Goal: Connect with others: Connect with others

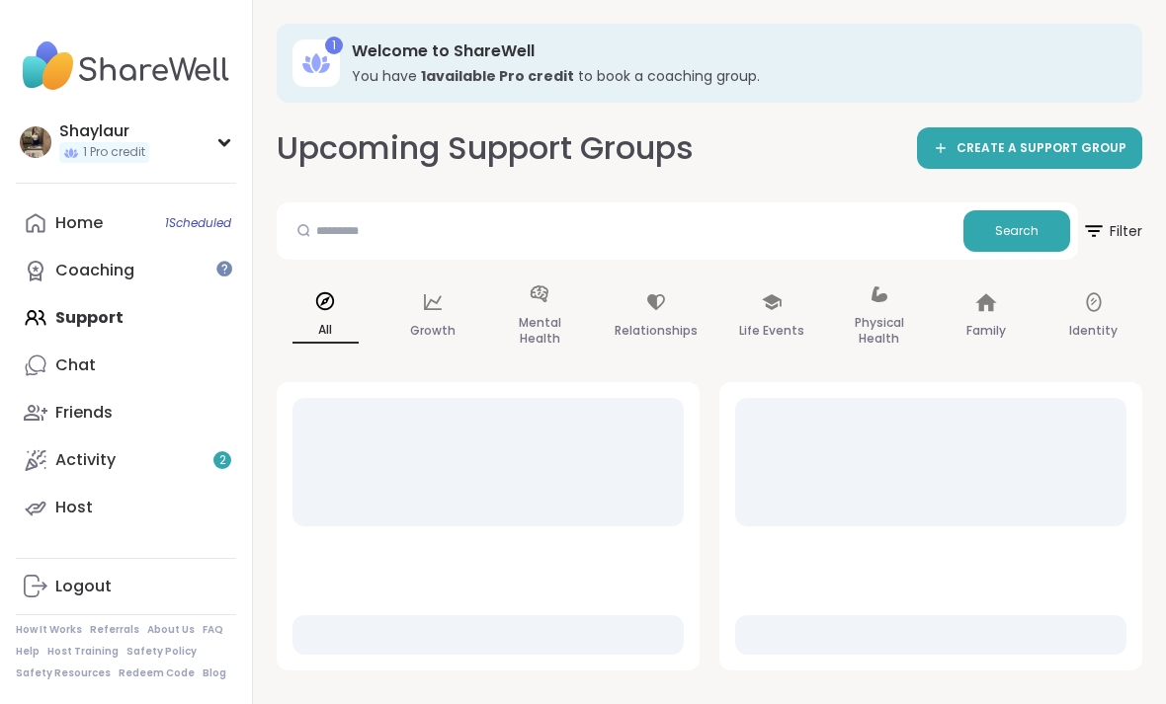
click at [75, 364] on div "Chat" at bounding box center [75, 366] width 41 height 22
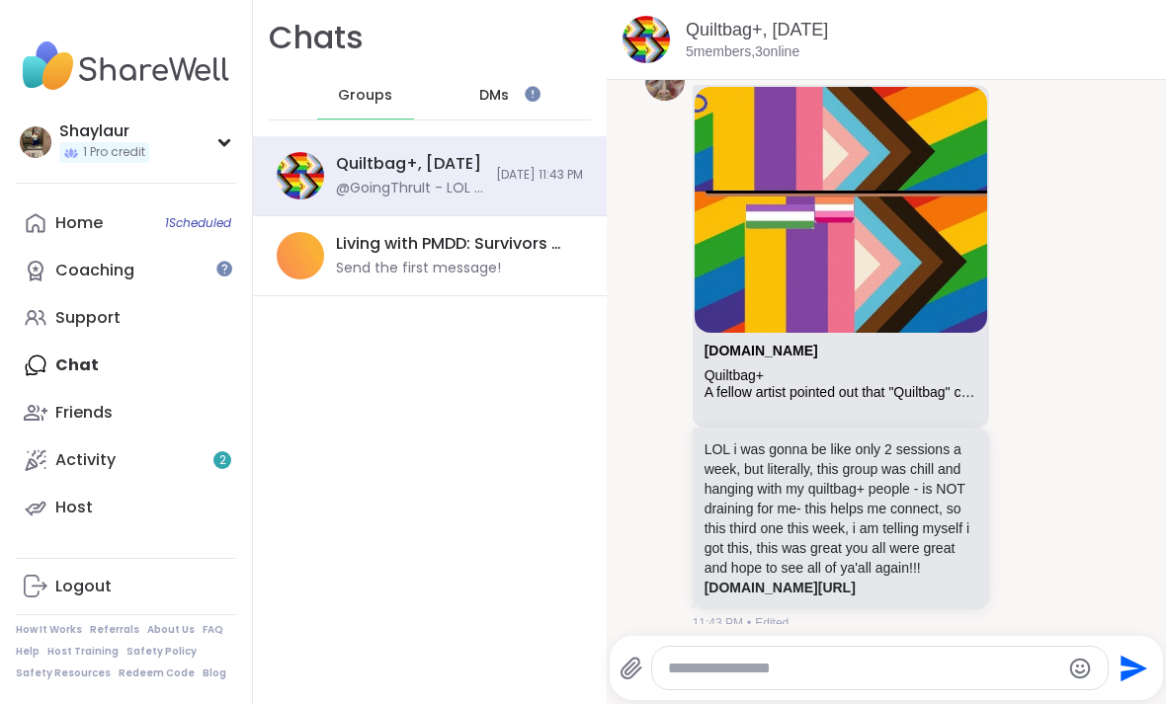
click at [72, 412] on div "Friends" at bounding box center [83, 413] width 57 height 22
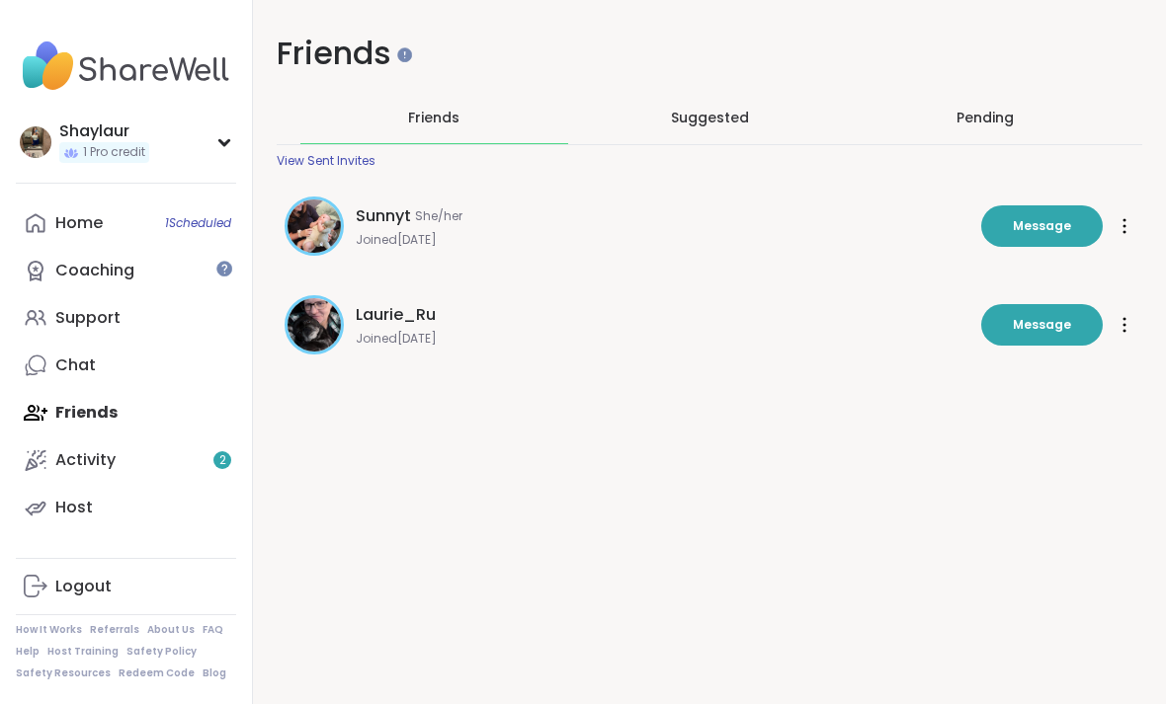
click at [78, 454] on div "Activity 2" at bounding box center [85, 461] width 60 height 22
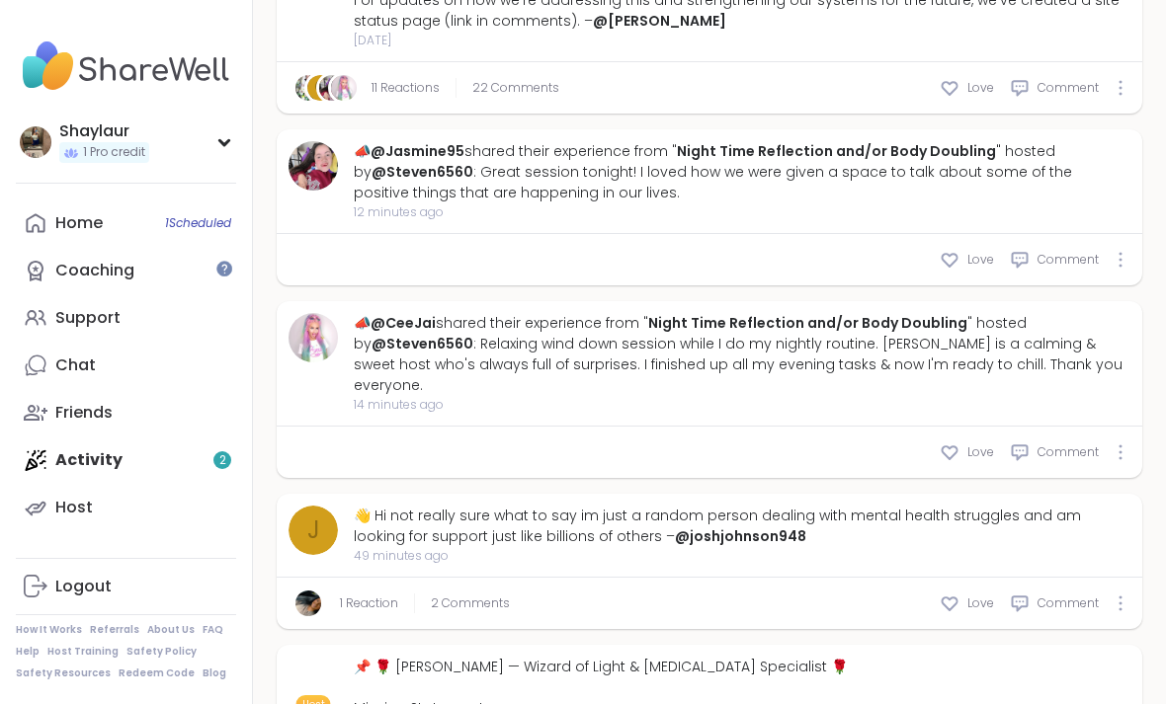
scroll to position [787, 0]
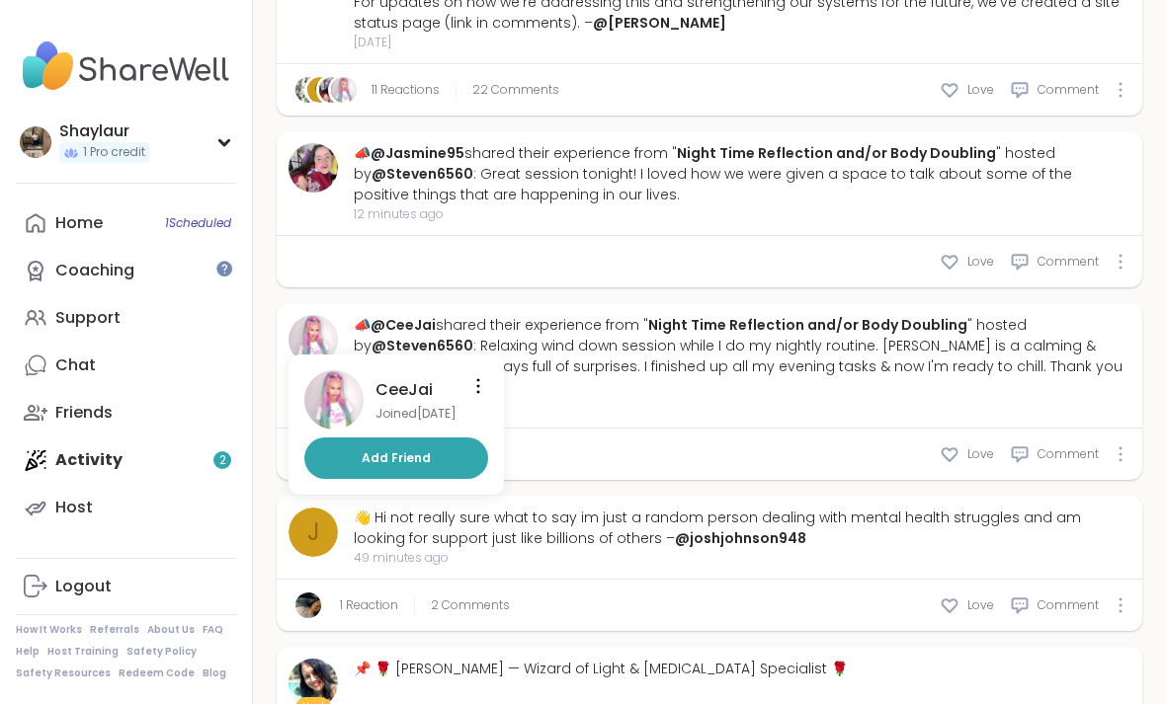
click at [341, 398] on img at bounding box center [333, 400] width 59 height 59
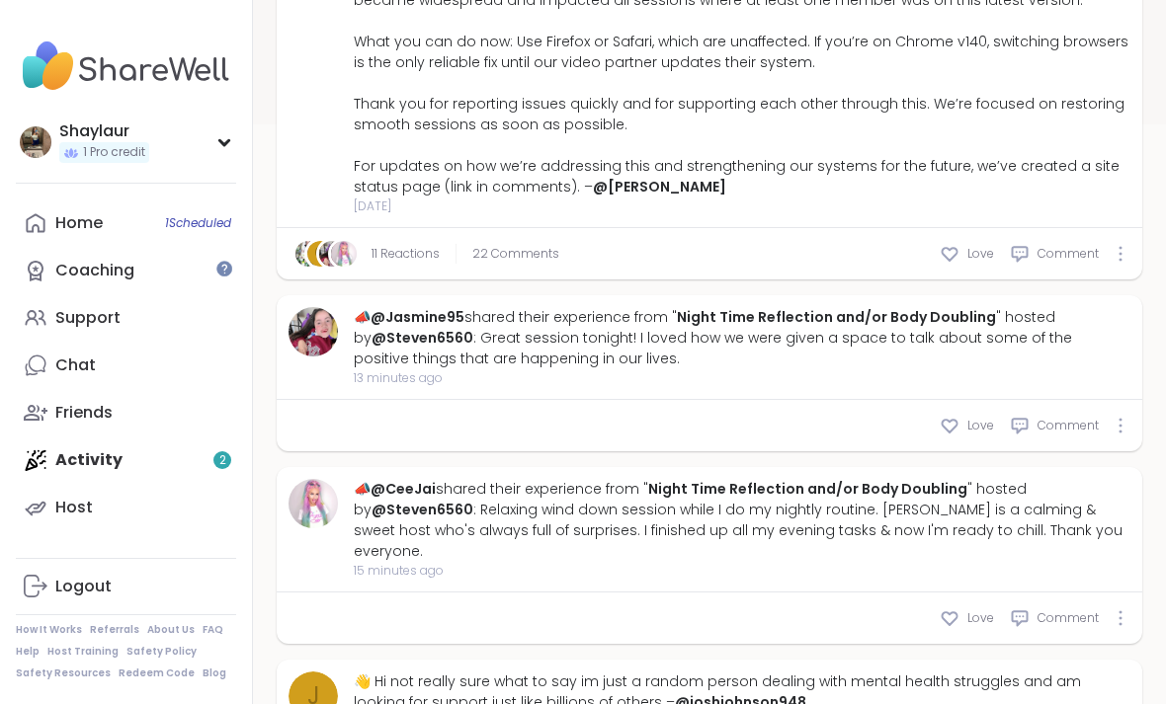
scroll to position [1, 0]
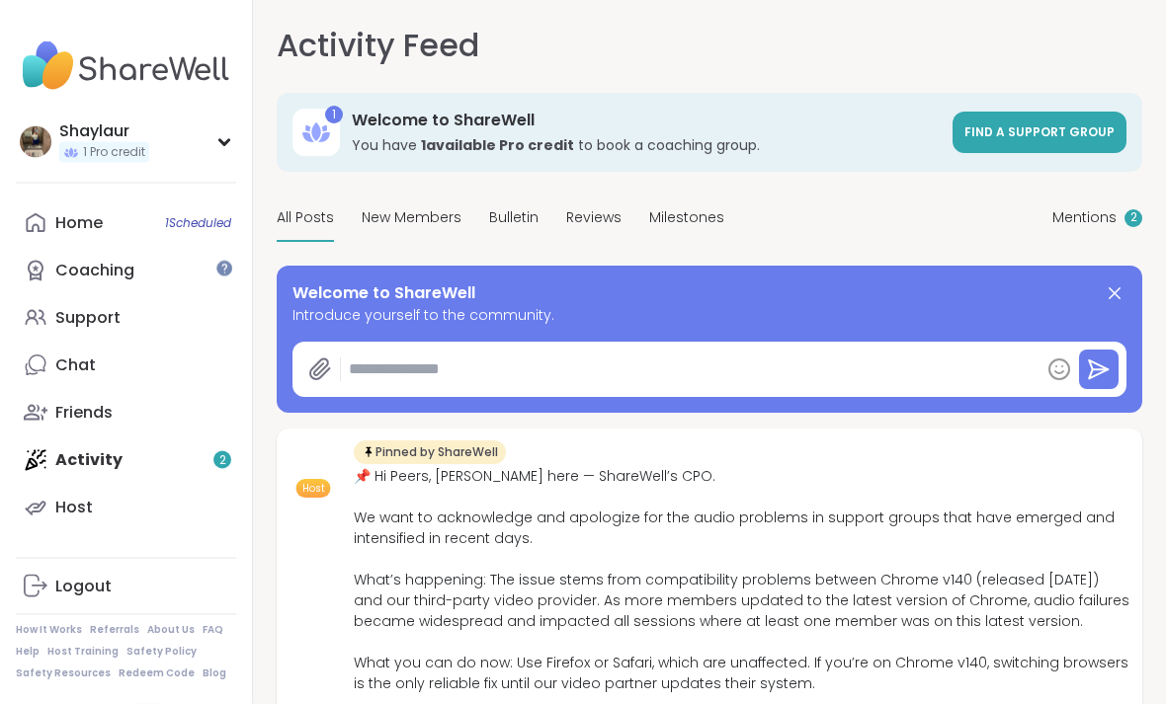
type textarea "*"
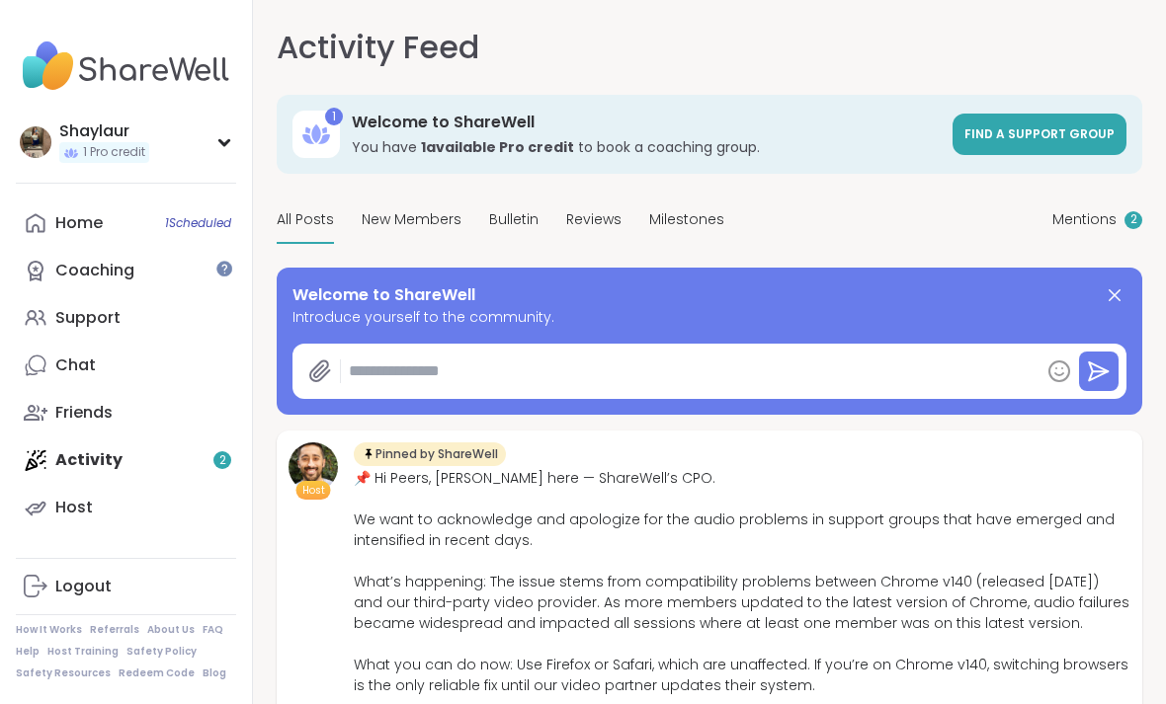
click at [1133, 220] on span "2" at bounding box center [1133, 219] width 7 height 17
